Goal: Task Accomplishment & Management: Use online tool/utility

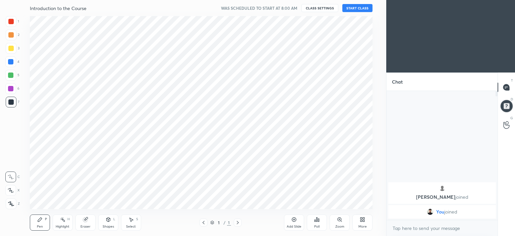
scroll to position [33343, 33177]
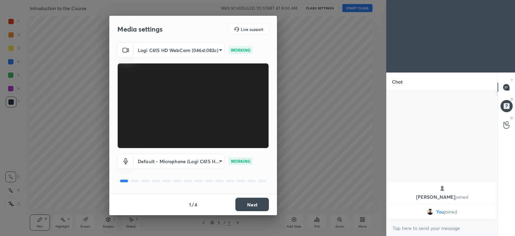
click at [259, 204] on button "Next" at bounding box center [252, 204] width 34 height 13
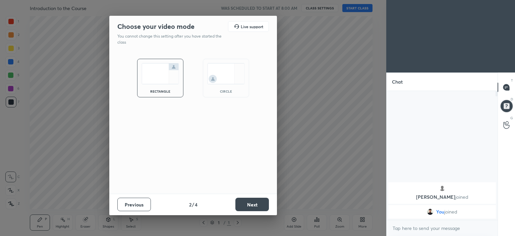
click at [225, 84] on img at bounding box center [226, 73] width 38 height 21
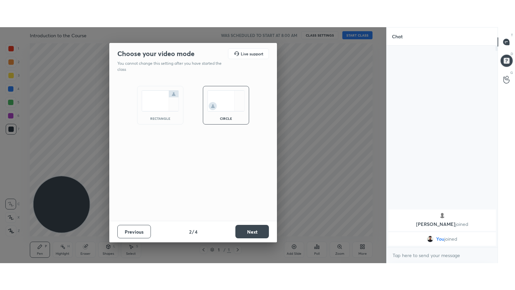
scroll to position [144, 109]
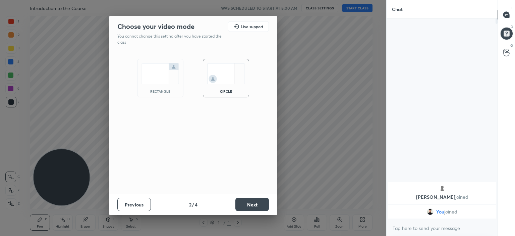
click at [252, 203] on button "Next" at bounding box center [252, 204] width 34 height 13
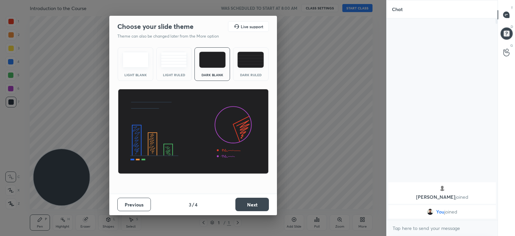
click at [257, 205] on button "Next" at bounding box center [252, 204] width 34 height 13
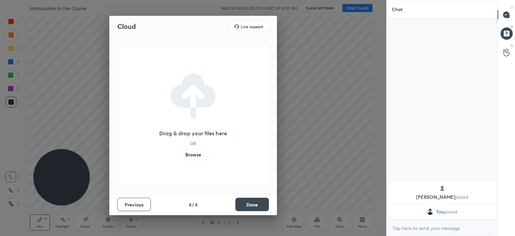
click at [196, 153] on label "Browse" at bounding box center [193, 154] width 30 height 11
click at [178, 153] on input "Browse" at bounding box center [178, 154] width 0 height 11
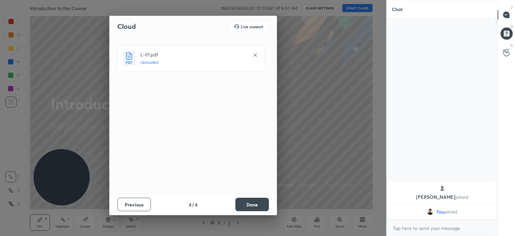
click at [258, 199] on button "Done" at bounding box center [252, 204] width 34 height 13
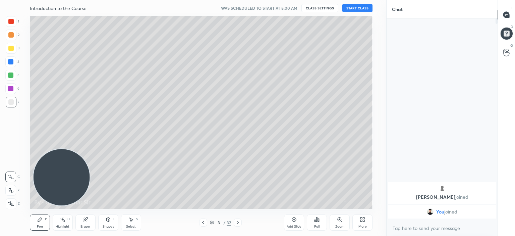
click at [201, 220] on icon at bounding box center [203, 222] width 5 height 5
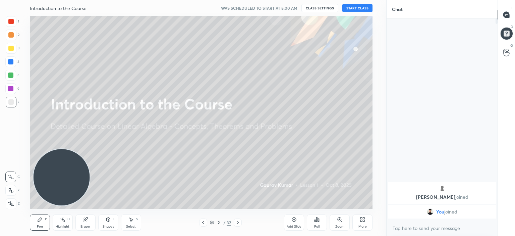
click at [355, 5] on button "START CLASS" at bounding box center [357, 8] width 30 height 8
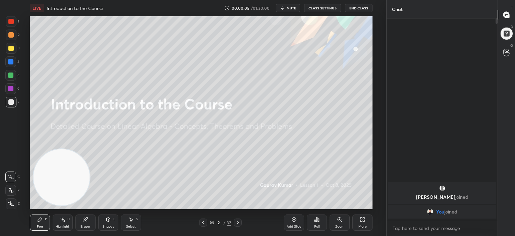
click at [363, 221] on icon at bounding box center [362, 219] width 5 height 5
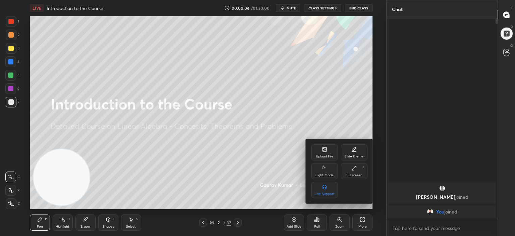
click at [354, 170] on icon at bounding box center [353, 167] width 5 height 5
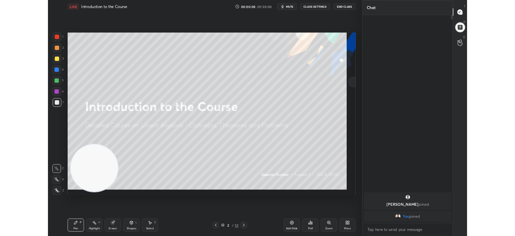
scroll to position [198, 109]
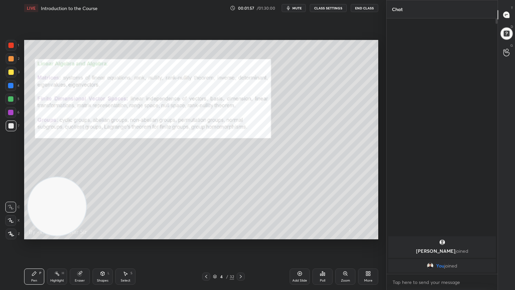
drag, startPoint x: 11, startPoint y: 73, endPoint x: 12, endPoint y: 67, distance: 6.8
click at [11, 72] on div at bounding box center [10, 71] width 5 height 5
click at [10, 220] on icon at bounding box center [11, 220] width 6 height 5
click at [12, 48] on div at bounding box center [11, 45] width 11 height 11
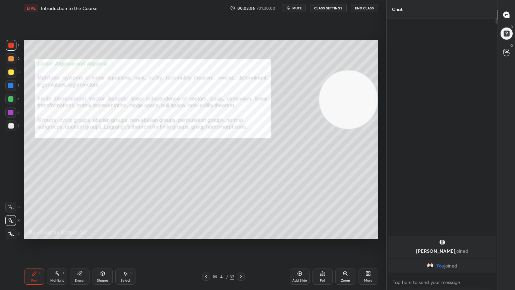
drag, startPoint x: 43, startPoint y: 205, endPoint x: 374, endPoint y: 63, distance: 360.5
click at [383, 65] on div "1 2 3 4 5 6 7 C X Z C X Z E E Erase all H H LIVE Introduction to the Course 00:…" at bounding box center [193, 145] width 386 height 290
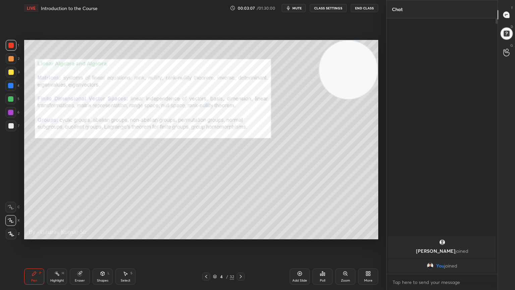
drag, startPoint x: 340, startPoint y: 76, endPoint x: 372, endPoint y: 69, distance: 33.0
click at [372, 69] on video at bounding box center [348, 70] width 58 height 58
click at [240, 235] on icon at bounding box center [240, 276] width 5 height 5
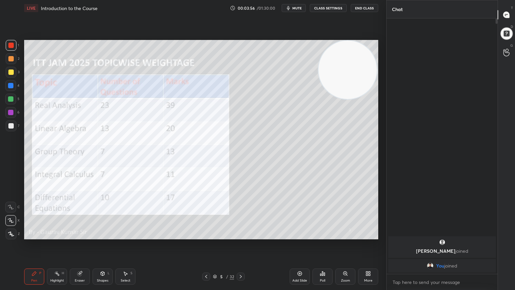
drag, startPoint x: 339, startPoint y: 71, endPoint x: 84, endPoint y: 60, distance: 254.8
click at [319, 60] on video at bounding box center [348, 70] width 58 height 58
drag, startPoint x: 85, startPoint y: 77, endPoint x: 349, endPoint y: 78, distance: 264.6
click at [349, 78] on video at bounding box center [348, 71] width 58 height 58
click at [12, 101] on div at bounding box center [10, 98] width 5 height 5
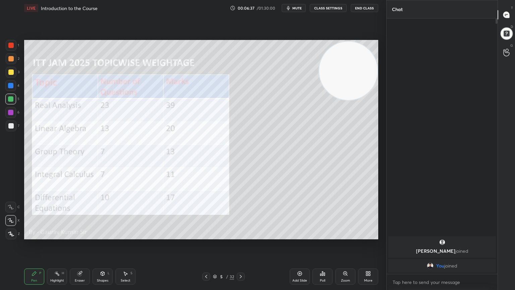
click at [11, 114] on div at bounding box center [10, 112] width 5 height 5
click at [242, 235] on icon at bounding box center [240, 276] width 5 height 5
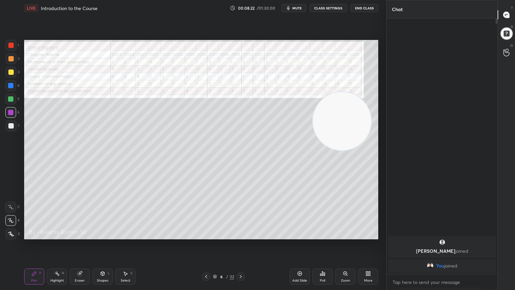
drag, startPoint x: 347, startPoint y: 64, endPoint x: 335, endPoint y: 216, distance: 152.4
click at [336, 150] on video at bounding box center [342, 121] width 58 height 58
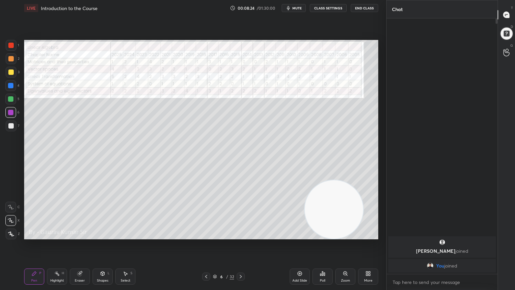
drag, startPoint x: 9, startPoint y: 72, endPoint x: 12, endPoint y: 70, distance: 3.6
click at [11, 72] on div at bounding box center [10, 71] width 5 height 5
click at [10, 48] on div at bounding box center [11, 45] width 11 height 11
click at [207, 235] on icon at bounding box center [206, 276] width 5 height 5
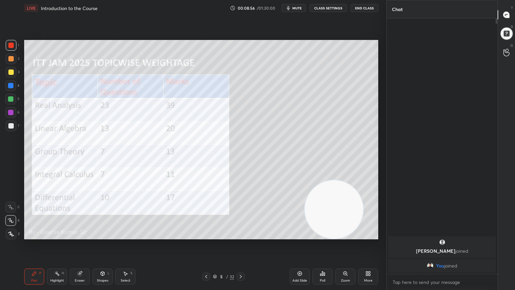
click at [205, 235] on icon at bounding box center [206, 276] width 5 height 5
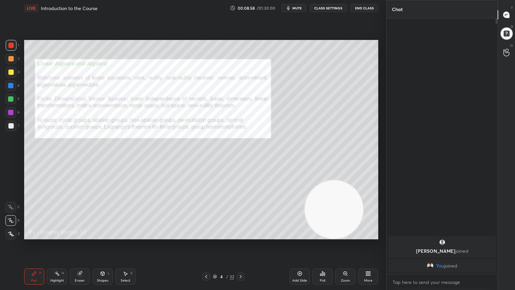
click at [240, 235] on div at bounding box center [241, 276] width 8 height 8
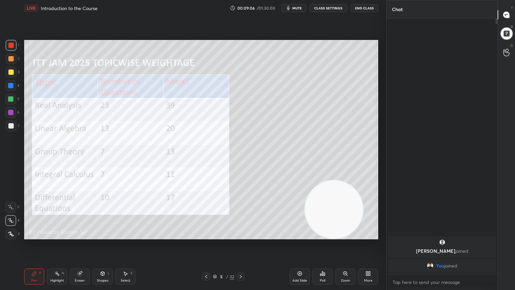
click at [241, 235] on icon at bounding box center [240, 276] width 5 height 5
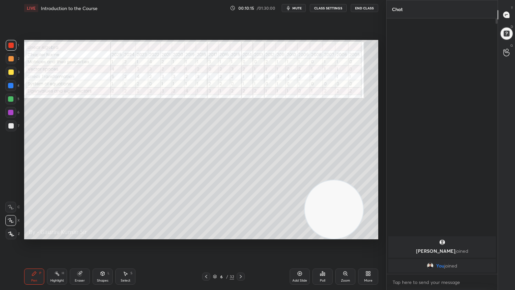
click at [207, 235] on icon at bounding box center [206, 276] width 5 height 5
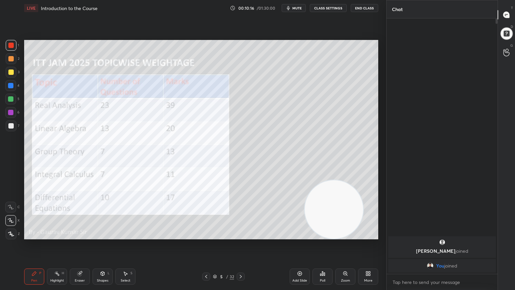
click at [244, 235] on div at bounding box center [241, 276] width 8 height 8
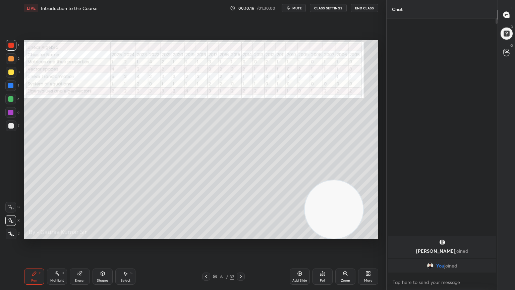
click at [243, 235] on icon at bounding box center [240, 276] width 5 height 5
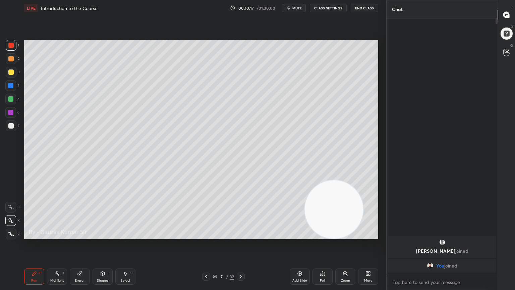
click at [207, 235] on icon at bounding box center [206, 276] width 5 height 5
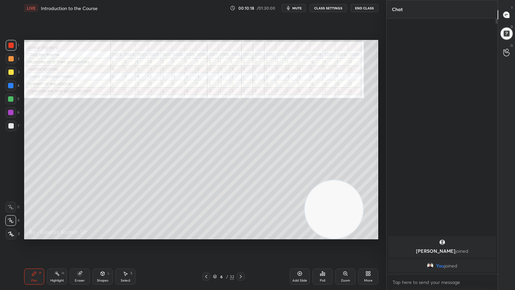
click at [243, 235] on div at bounding box center [241, 276] width 8 height 8
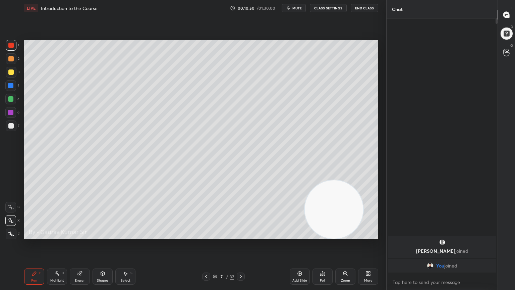
click at [73, 235] on div "Eraser" at bounding box center [80, 276] width 20 height 16
click at [382, 103] on div "1 2 3 4 5 6 7 C X Z C X Z E E Erase all H H LIVE Introduction to the Course 00:…" at bounding box center [193, 145] width 386 height 290
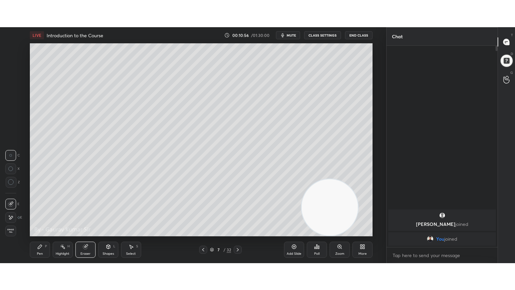
scroll to position [2, 2]
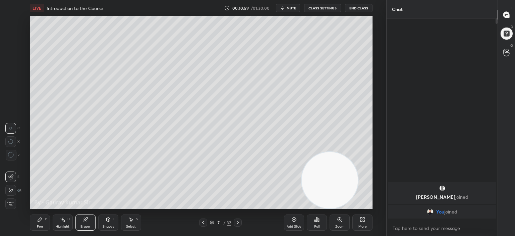
click at [365, 220] on icon at bounding box center [364, 221] width 2 height 2
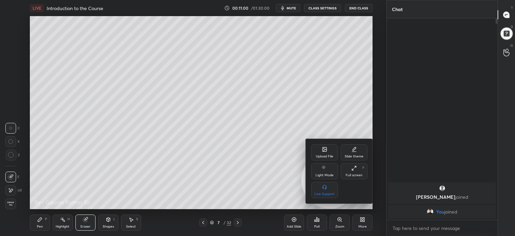
click at [355, 169] on icon at bounding box center [353, 167] width 5 height 5
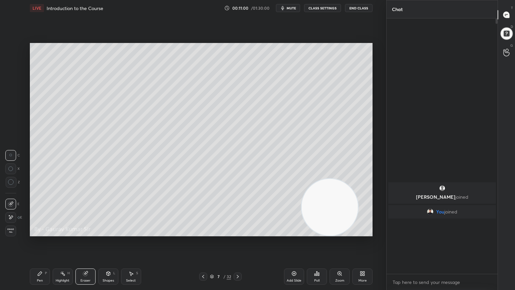
scroll to position [198, 109]
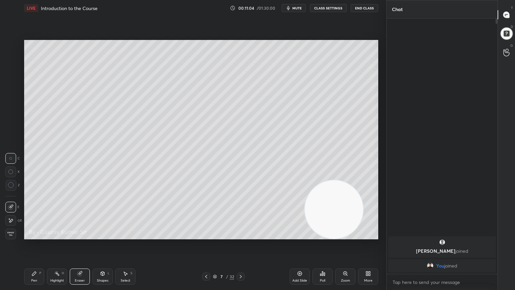
drag, startPoint x: 39, startPoint y: 278, endPoint x: 43, endPoint y: 271, distance: 7.7
click at [40, 235] on div "Pen P" at bounding box center [34, 276] width 20 height 16
click at [145, 235] on div "Setting up your live class Poll for secs No correct answer Start poll" at bounding box center [201, 139] width 360 height 247
click at [82, 235] on div "Eraser" at bounding box center [80, 280] width 10 height 3
drag, startPoint x: 40, startPoint y: 277, endPoint x: 39, endPoint y: 272, distance: 4.8
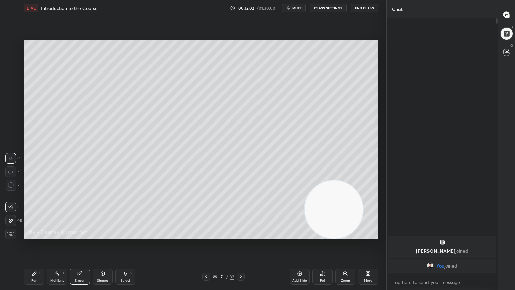
click at [40, 235] on div "Pen P" at bounding box center [34, 276] width 20 height 16
click at [15, 72] on div at bounding box center [11, 72] width 11 height 11
click at [80, 235] on div "Eraser" at bounding box center [80, 276] width 20 height 16
drag, startPoint x: 27, startPoint y: 281, endPoint x: 25, endPoint y: 276, distance: 5.1
click at [27, 235] on div "Pen P" at bounding box center [34, 276] width 20 height 16
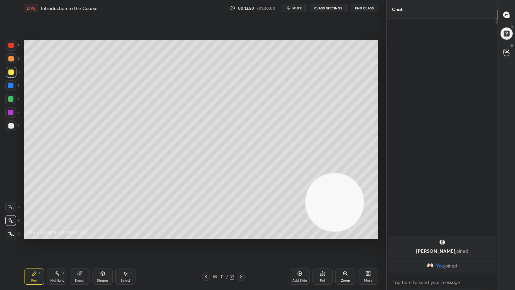
drag, startPoint x: 343, startPoint y: 204, endPoint x: 333, endPoint y: 66, distance: 137.8
click at [334, 173] on video at bounding box center [335, 202] width 58 height 58
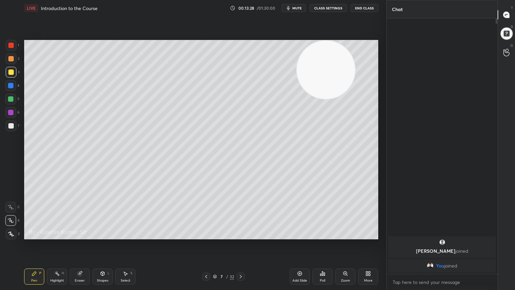
click at [366, 8] on button "End Class" at bounding box center [364, 8] width 27 height 8
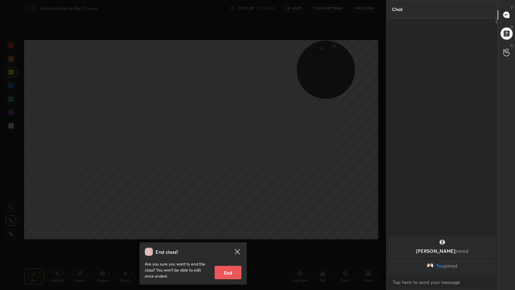
drag, startPoint x: 231, startPoint y: 275, endPoint x: 231, endPoint y: 268, distance: 7.1
click at [230, 235] on button "End" at bounding box center [228, 272] width 27 height 13
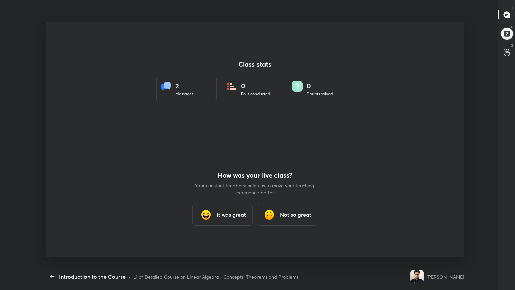
scroll to position [0, 0]
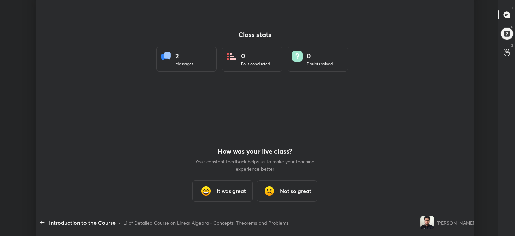
type textarea "x"
